Goal: Information Seeking & Learning: Learn about a topic

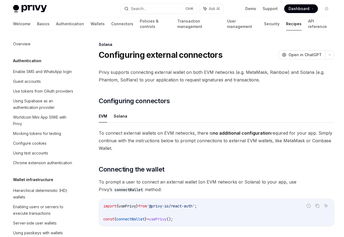
scroll to position [870, 0]
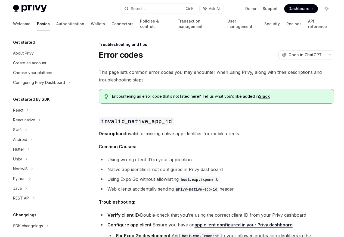
scroll to position [52, 0]
